Goal: Task Accomplishment & Management: Use online tool/utility

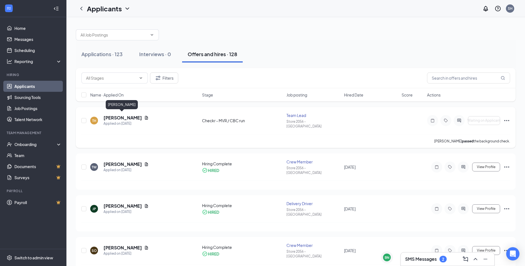
click at [109, 115] on h5 "[PERSON_NAME]" at bounding box center [123, 118] width 38 height 6
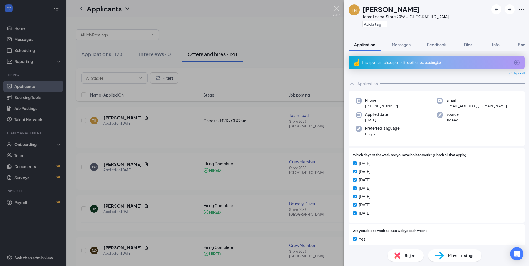
click at [336, 10] on img at bounding box center [336, 11] width 7 height 11
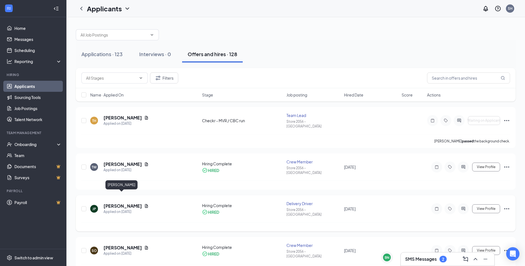
click at [115, 203] on h5 "[PERSON_NAME]" at bounding box center [123, 206] width 38 height 6
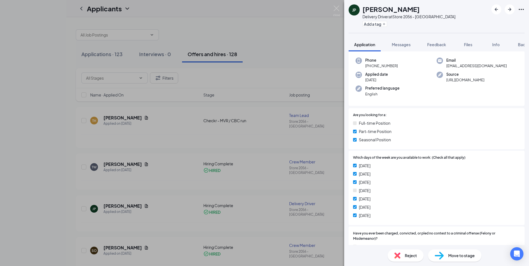
scroll to position [83, 0]
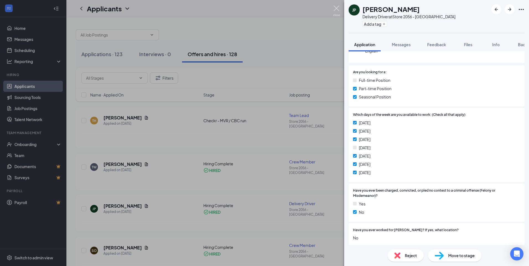
click at [333, 10] on img at bounding box center [336, 11] width 7 height 11
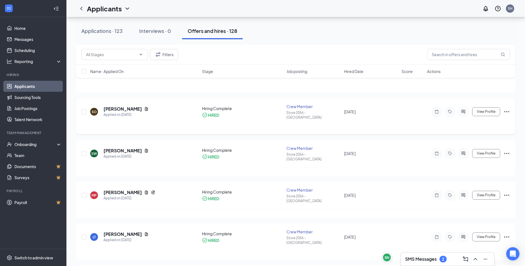
scroll to position [138, 0]
click at [99, 30] on div "Applications · 123" at bounding box center [101, 30] width 41 height 7
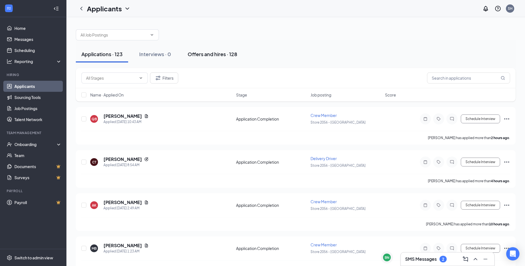
click at [206, 50] on button "Offers and hires · 128" at bounding box center [212, 54] width 61 height 17
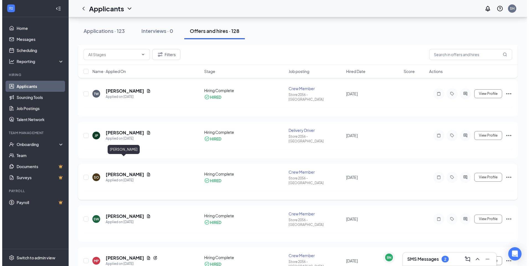
scroll to position [83, 0]
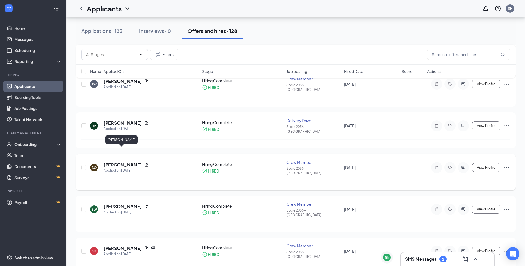
click at [125, 162] on h5 "[PERSON_NAME]" at bounding box center [123, 165] width 38 height 6
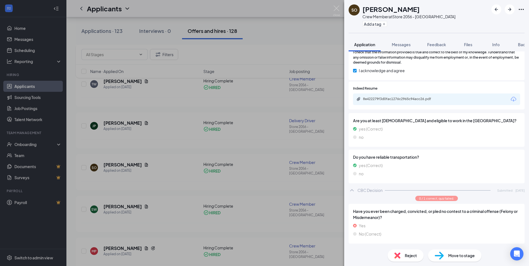
scroll to position [222, 0]
drag, startPoint x: 405, startPoint y: 42, endPoint x: 439, endPoint y: 41, distance: 34.6
click at [405, 42] on div "Messages" at bounding box center [401, 45] width 19 height 6
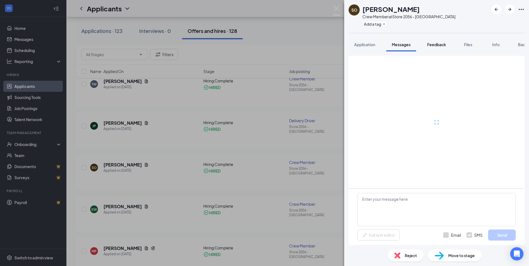
click at [441, 42] on button "Feedback" at bounding box center [437, 45] width 30 height 14
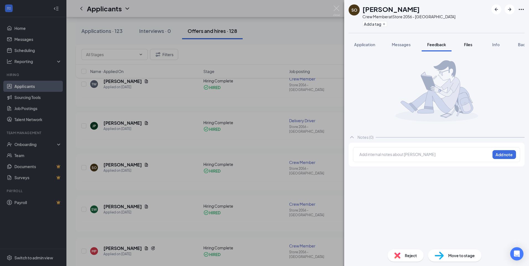
click at [467, 43] on span "Files" at bounding box center [468, 44] width 8 height 5
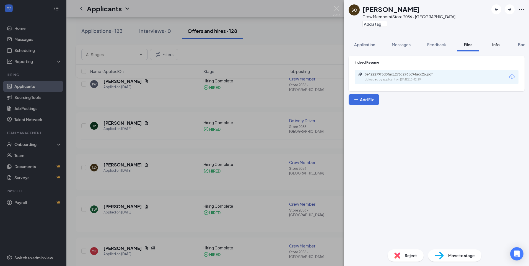
click at [499, 46] on span "Info" at bounding box center [496, 44] width 7 height 5
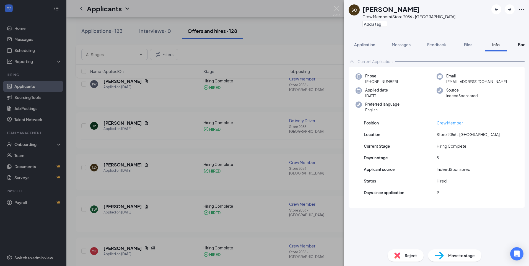
click at [521, 43] on span "Background" at bounding box center [529, 44] width 23 height 5
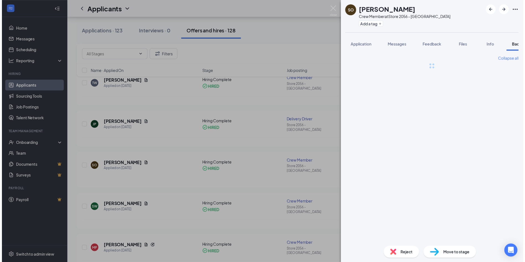
scroll to position [0, 23]
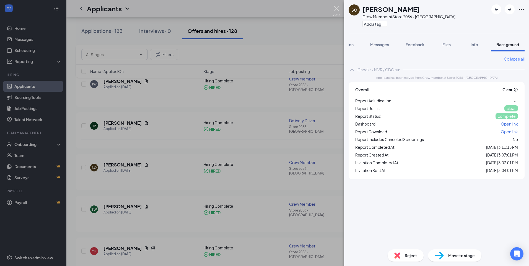
click at [337, 7] on img at bounding box center [336, 11] width 7 height 11
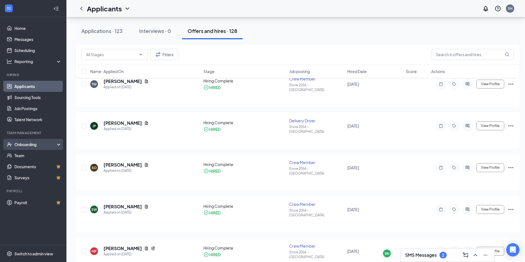
click at [17, 142] on div "Onboarding" at bounding box center [35, 145] width 43 height 6
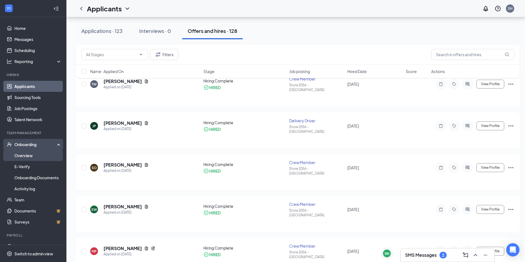
drag, startPoint x: 20, startPoint y: 156, endPoint x: 27, endPoint y: 159, distance: 6.7
click at [20, 157] on link "Overview" at bounding box center [37, 155] width 47 height 11
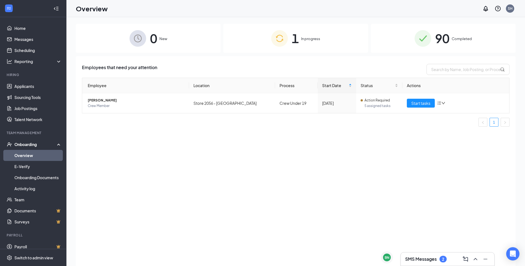
click at [452, 42] on div "90 Completed" at bounding box center [443, 38] width 145 height 29
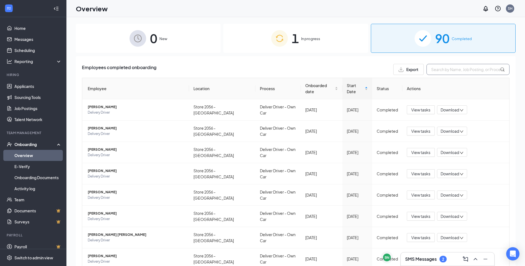
click at [448, 66] on input "text" at bounding box center [468, 69] width 83 height 11
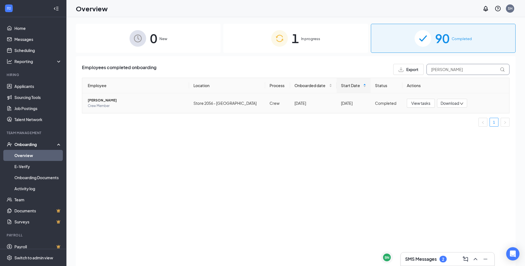
type input "[PERSON_NAME]"
click at [122, 103] on span "[PERSON_NAME]" at bounding box center [136, 101] width 97 height 6
